Goal: Task Accomplishment & Management: Manage account settings

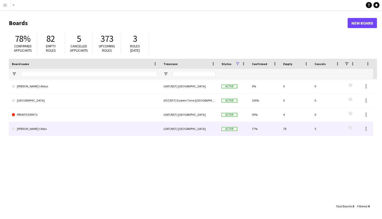
click at [27, 125] on link "[PERSON_NAME]'s Rota" at bounding box center [85, 129] width 146 height 14
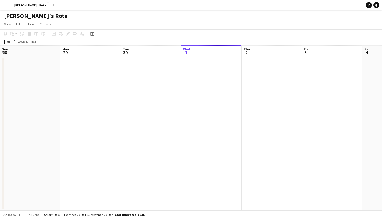
scroll to position [0, 121]
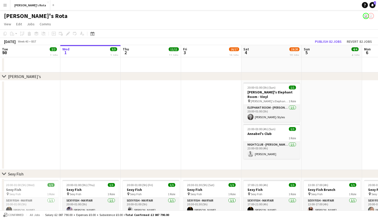
click at [5, 52] on app-icon "Expand/collapse" at bounding box center [4, 52] width 4 height 5
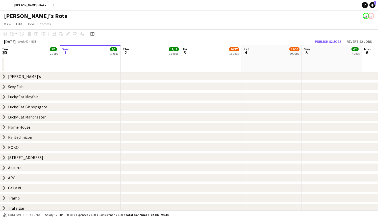
click at [6, 5] on app-icon "Menu" at bounding box center [5, 5] width 4 height 4
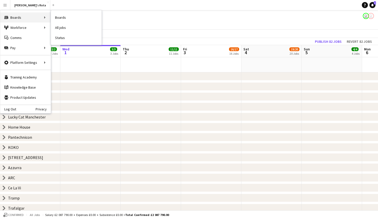
click at [26, 19] on div "Boards Boards" at bounding box center [25, 17] width 51 height 10
click at [57, 15] on link "Boards" at bounding box center [76, 17] width 51 height 10
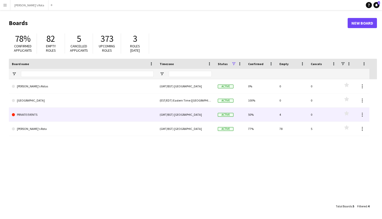
click at [34, 115] on link "PRIVATE EVENTS" at bounding box center [83, 114] width 142 height 14
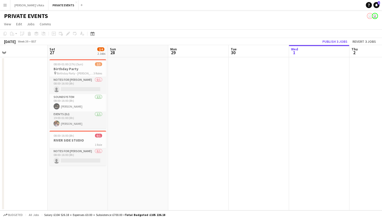
scroll to position [0, 124]
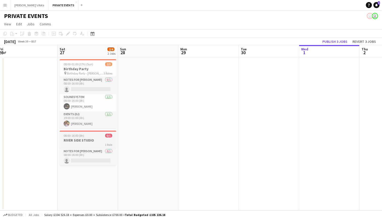
click at [82, 134] on span "08:00-16:00 (8h)" at bounding box center [74, 135] width 20 height 4
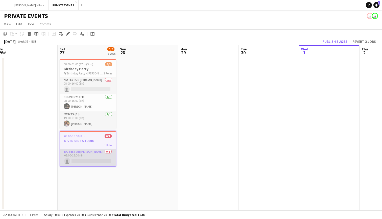
click at [81, 155] on app-card-role "Notes for [PERSON_NAME] 0/1 08:00-16:00 (8h) single-neutral-actions" at bounding box center [88, 157] width 56 height 17
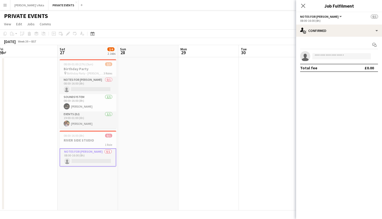
click at [319, 15] on span "Notes for [PERSON_NAME]" at bounding box center [319, 17] width 38 height 4
click at [317, 35] on li "Notes for [PERSON_NAME]" at bounding box center [324, 33] width 40 height 5
click at [313, 12] on app-options-switcher "Notes for [PERSON_NAME] All roles Notes for [PERSON_NAME] 0/1 08:00-16:00 (8h)" at bounding box center [339, 18] width 86 height 12
click at [314, 15] on span "Notes for [PERSON_NAME]" at bounding box center [319, 17] width 38 height 4
click at [303, 4] on icon "Close pop-in" at bounding box center [303, 5] width 5 height 5
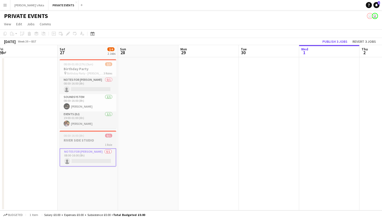
click at [92, 138] on h3 "RIVER SIDE STUDIO" at bounding box center [88, 140] width 57 height 5
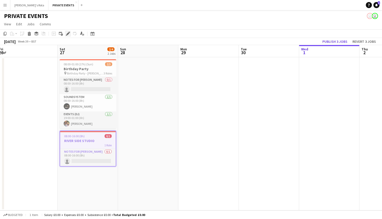
click at [68, 32] on icon "Edit" at bounding box center [68, 34] width 4 height 4
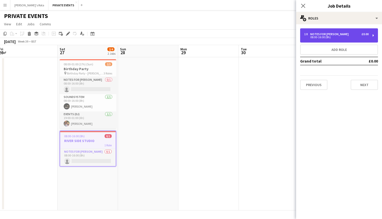
click at [348, 33] on div "1 x Notes for [PERSON_NAME] £0.00" at bounding box center [336, 34] width 64 height 4
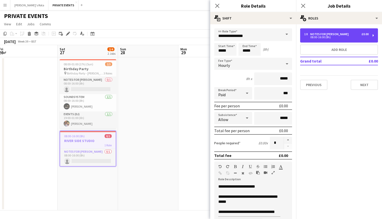
scroll to position [0, 0]
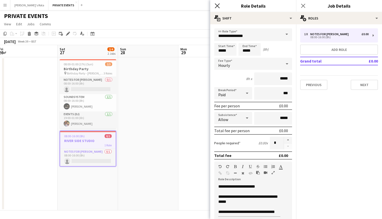
click at [217, 6] on icon at bounding box center [217, 5] width 5 height 5
